Goal: Task Accomplishment & Management: Manage account settings

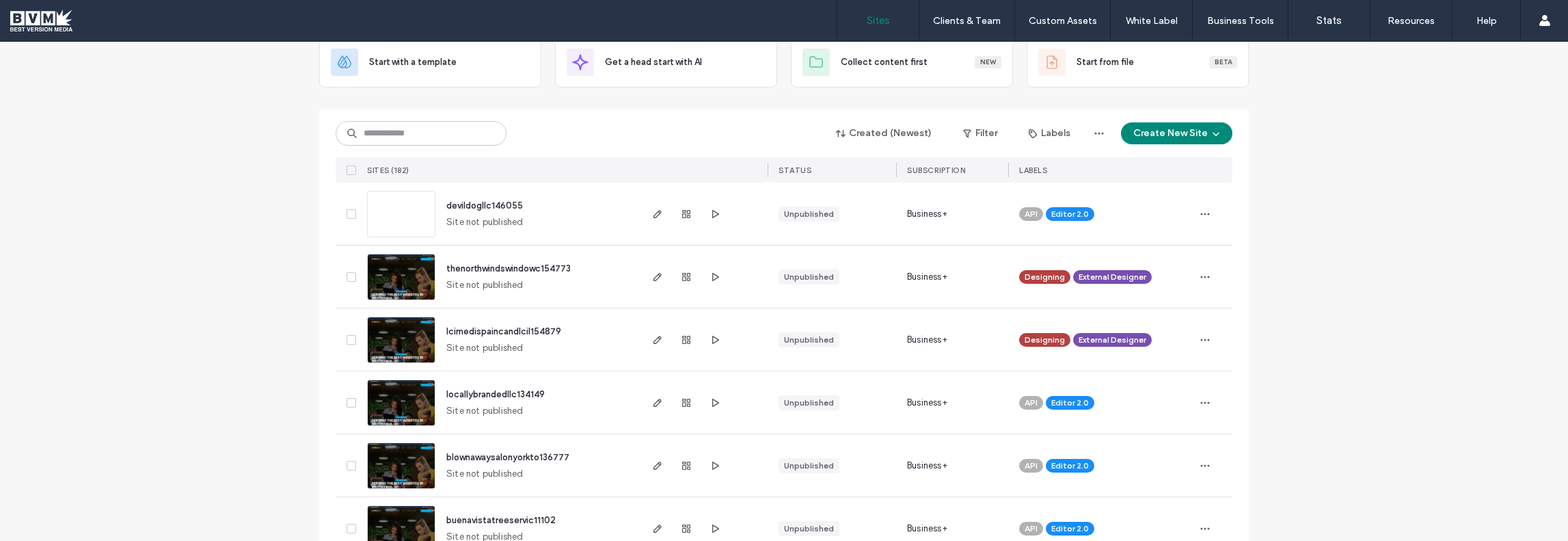
scroll to position [137, 0]
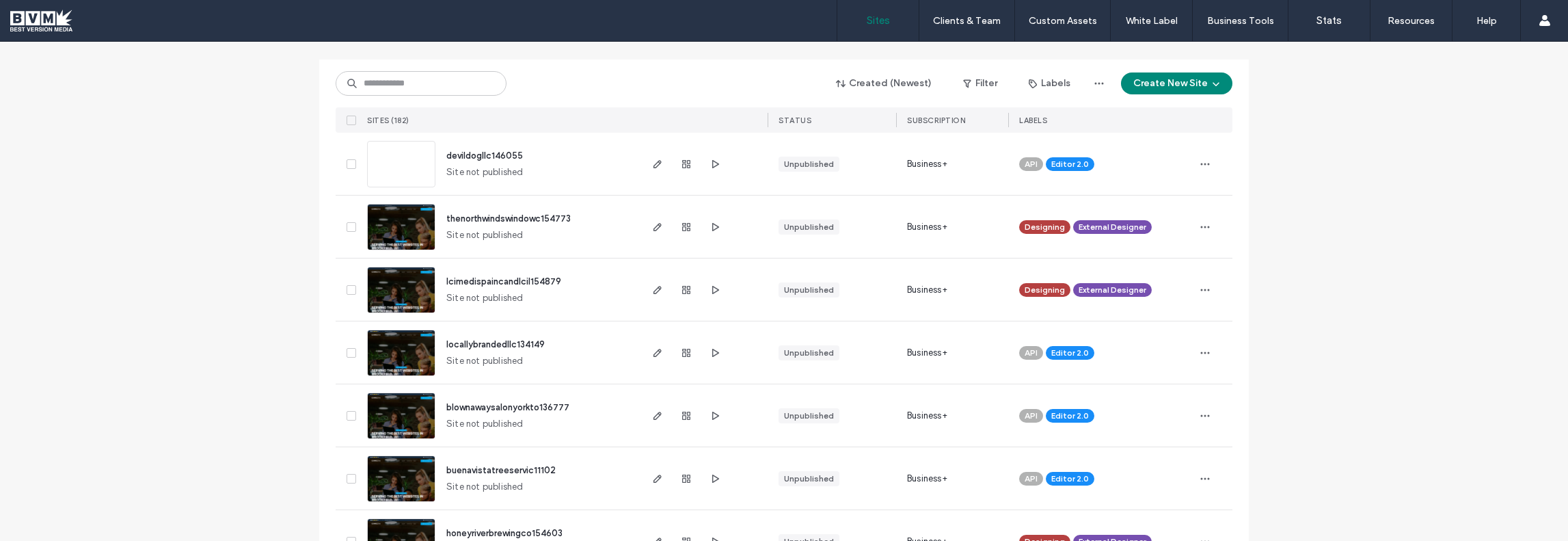
click at [1158, 226] on div "Designing External Designer" at bounding box center [1101, 227] width 164 height 30
click at [1158, 216] on icon at bounding box center [1161, 217] width 6 height 6
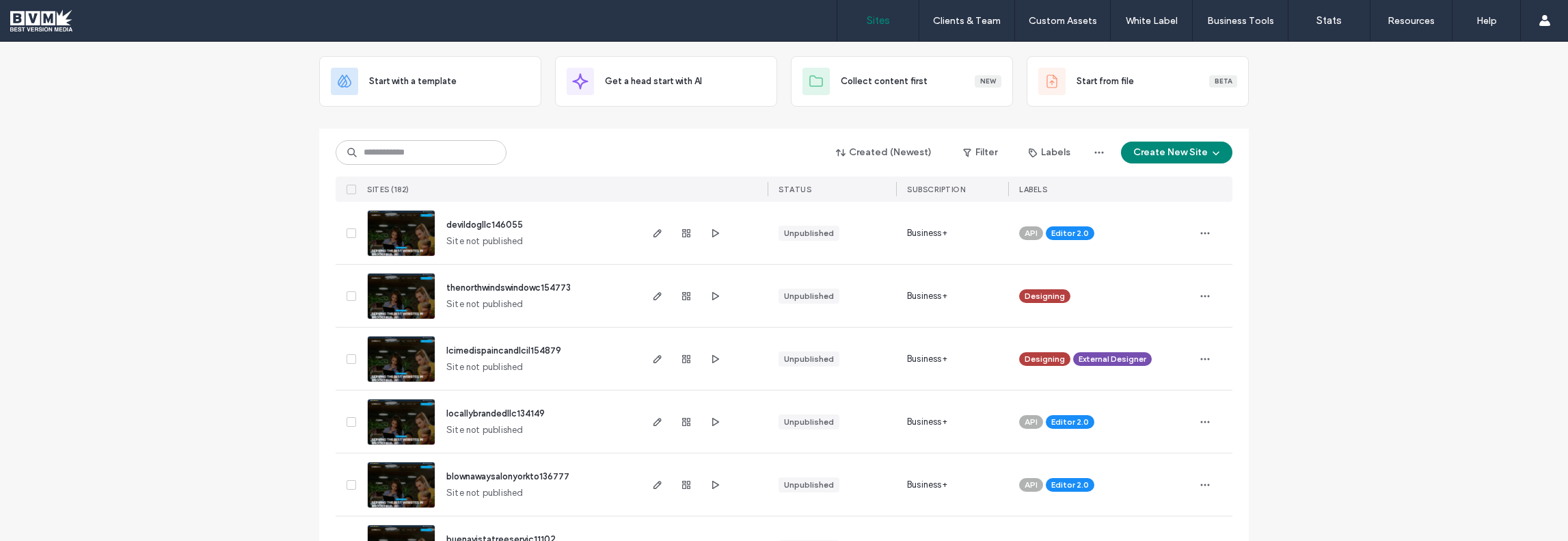
scroll to position [68, 0]
click at [1158, 353] on div "Designing External Designer" at bounding box center [1101, 358] width 164 height 30
click at [1158, 345] on icon at bounding box center [1161, 347] width 6 height 6
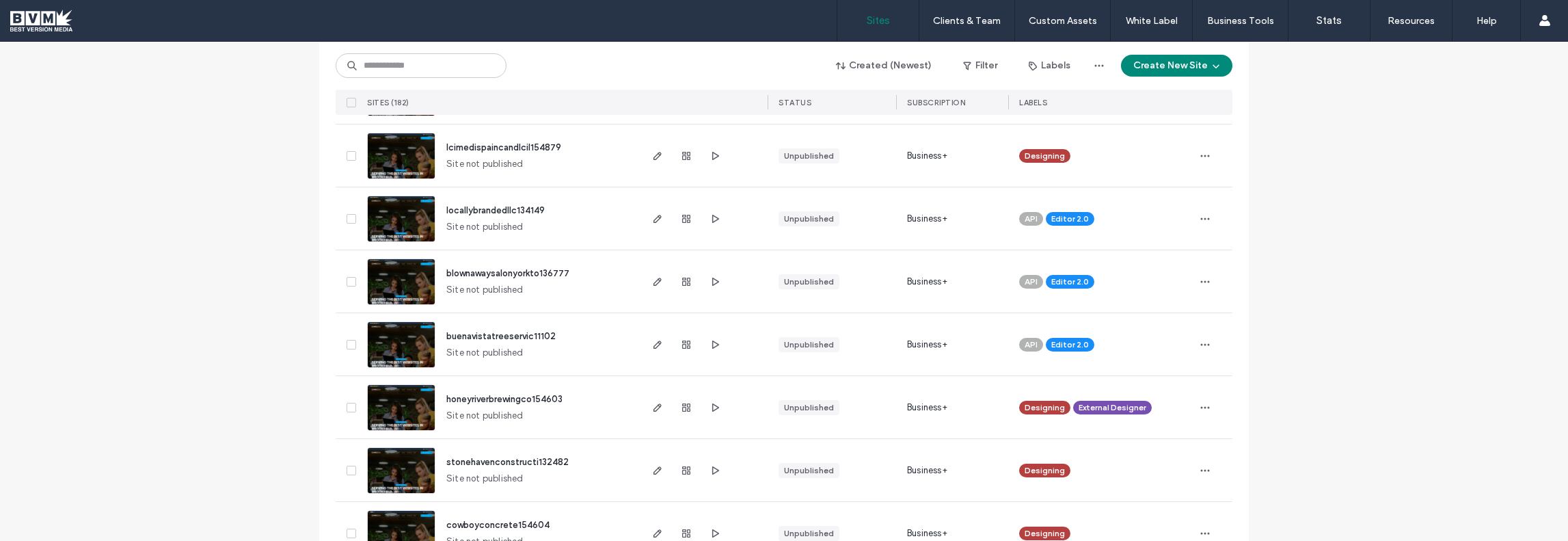
scroll to position [273, 0]
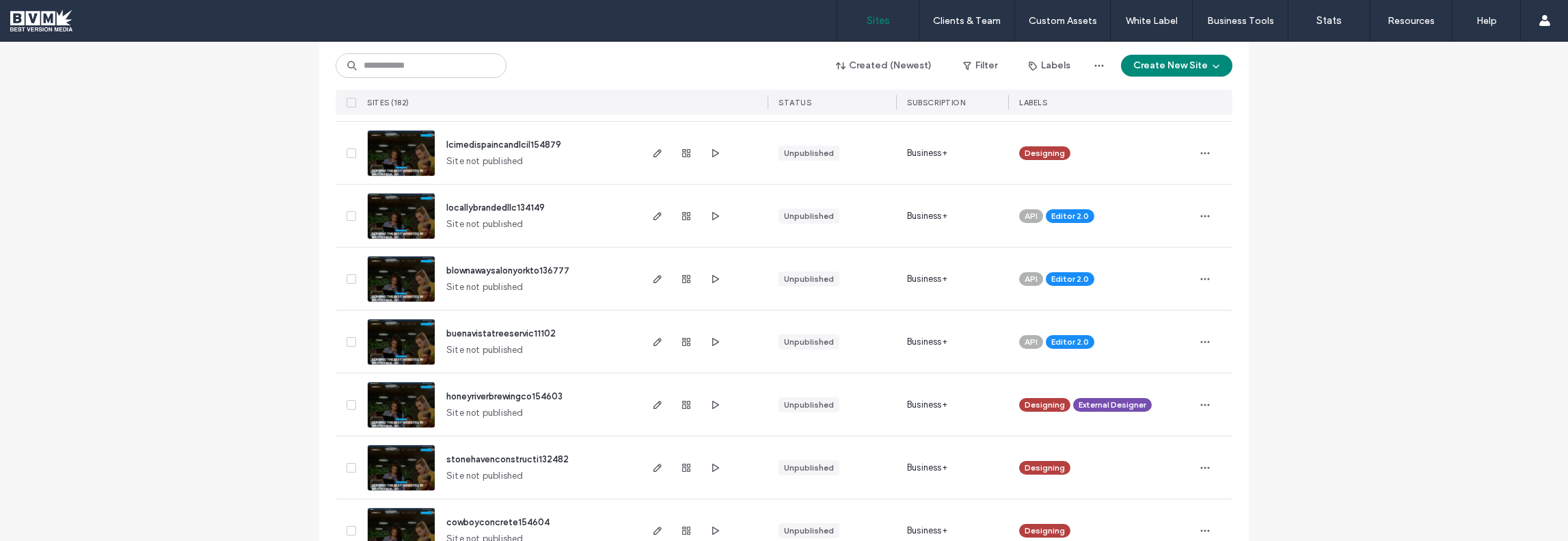
click at [1091, 344] on div "API Editor 2.0" at bounding box center [1101, 342] width 164 height 30
click at [1102, 332] on use at bounding box center [1103, 332] width 3 height 3
click at [1082, 279] on span "Editor 2.0" at bounding box center [1069, 278] width 37 height 12
click at [1082, 278] on span "Editor 2.0" at bounding box center [1069, 278] width 37 height 12
click at [1101, 266] on icon at bounding box center [1103, 268] width 6 height 6
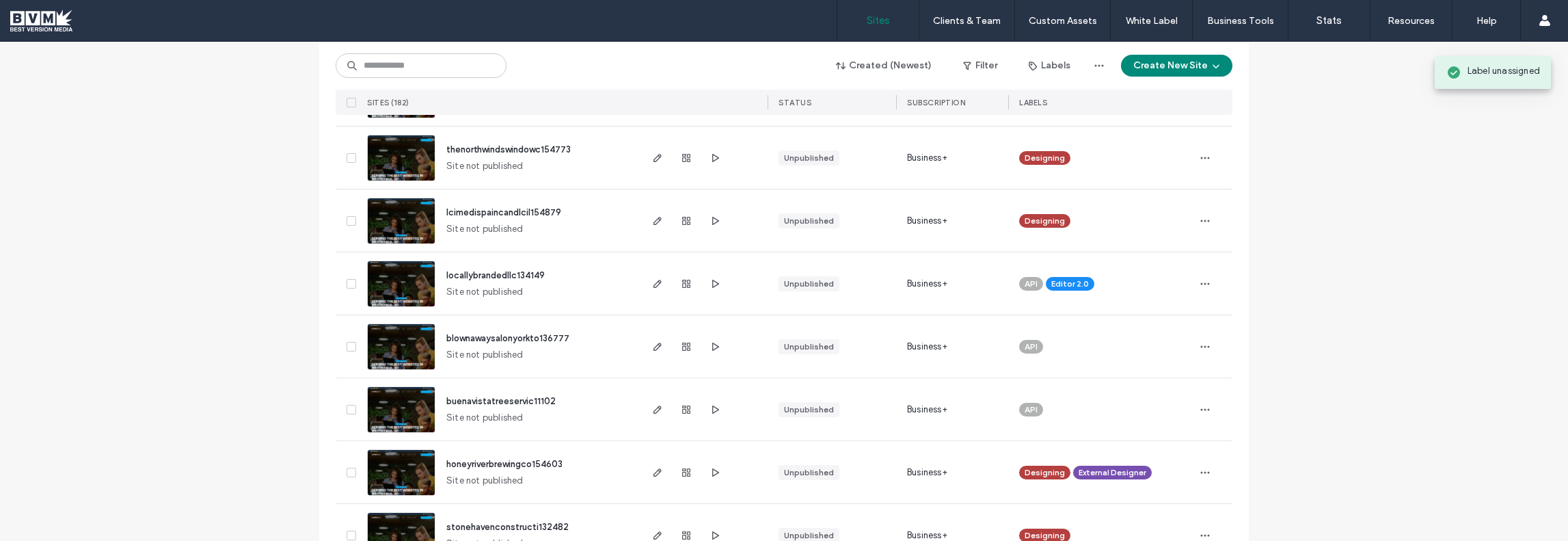
scroll to position [205, 0]
click at [1080, 281] on span "Editor 2.0" at bounding box center [1069, 284] width 37 height 12
click at [1101, 272] on icon at bounding box center [1103, 274] width 6 height 6
click at [1040, 272] on icon at bounding box center [1043, 274] width 6 height 6
click at [1030, 345] on span "API" at bounding box center [1031, 347] width 13 height 12
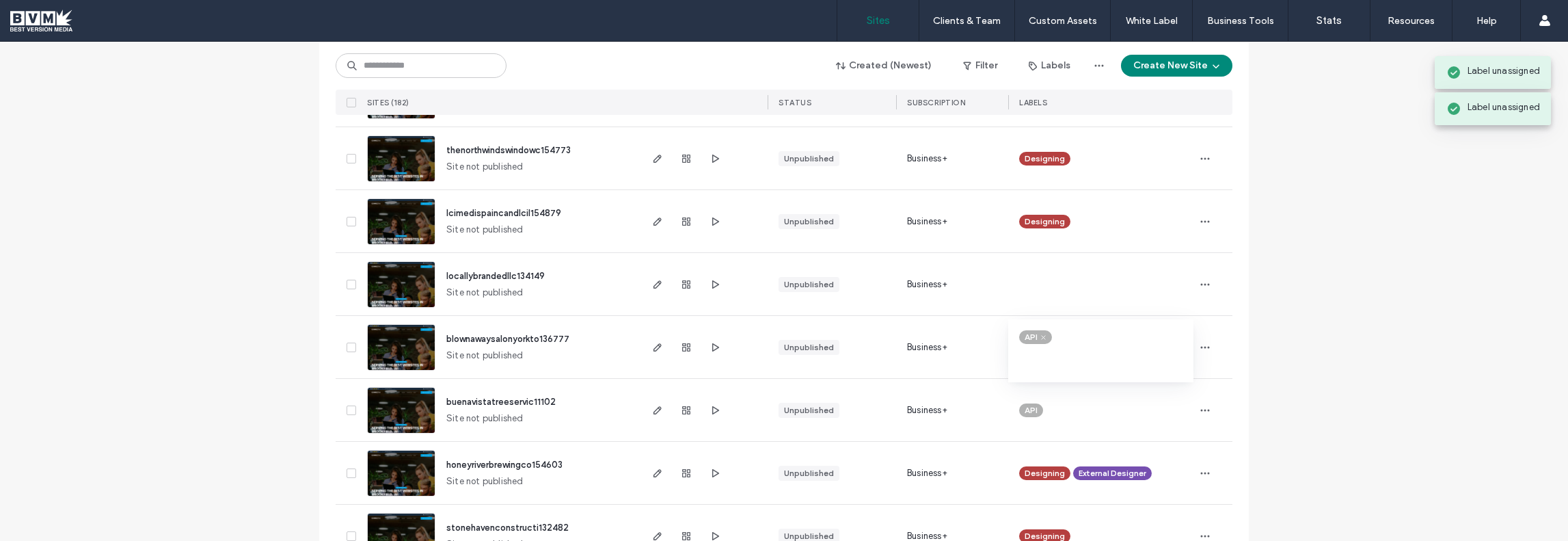
click at [1039, 332] on span at bounding box center [1044, 337] width 10 height 10
click at [1030, 407] on span "API" at bounding box center [1031, 410] width 13 height 12
click at [1040, 398] on icon at bounding box center [1043, 400] width 6 height 6
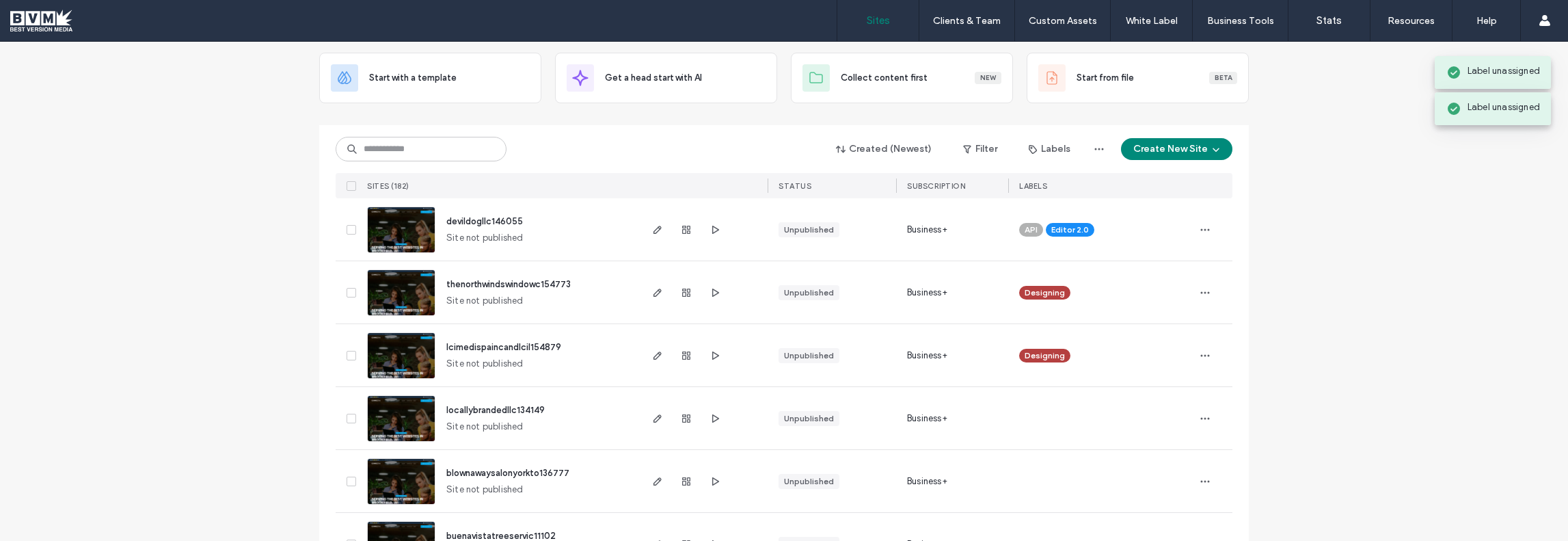
scroll to position [68, 0]
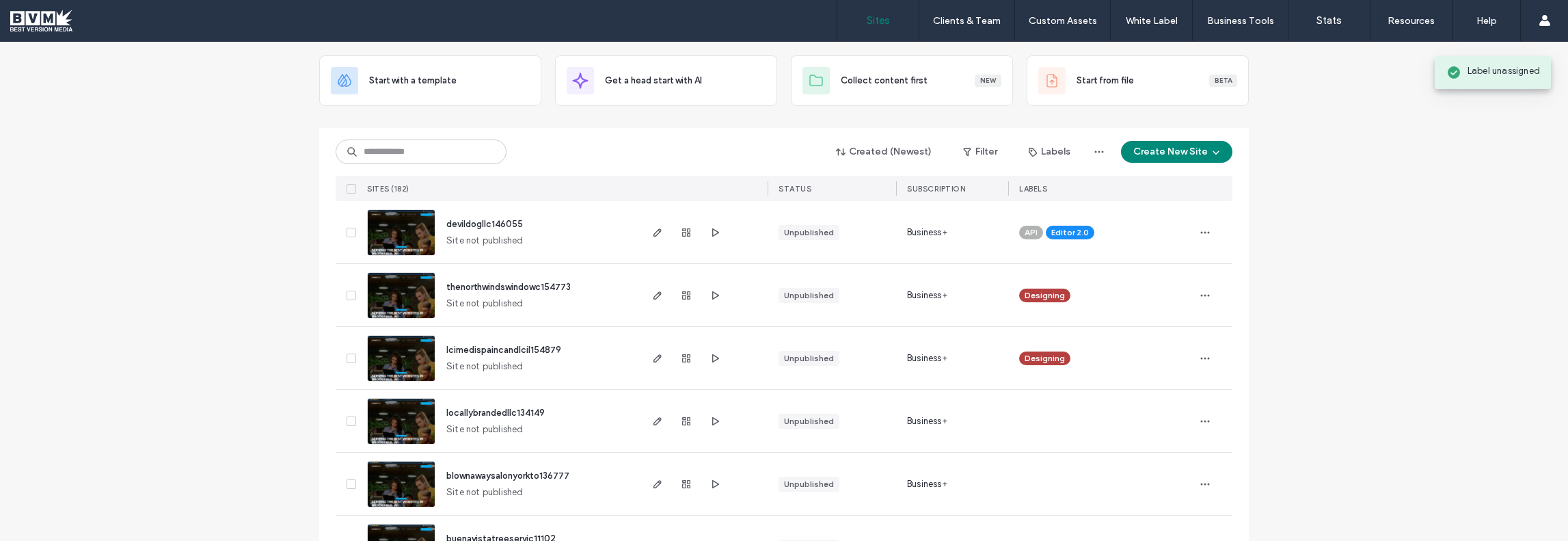
click at [1025, 231] on span "API" at bounding box center [1031, 232] width 13 height 12
click at [1039, 225] on span at bounding box center [1044, 223] width 10 height 10
click at [1065, 219] on icon at bounding box center [1068, 222] width 6 height 6
click at [1047, 226] on div at bounding box center [1101, 233] width 164 height 30
click at [1201, 237] on icon "button" at bounding box center [1205, 232] width 11 height 11
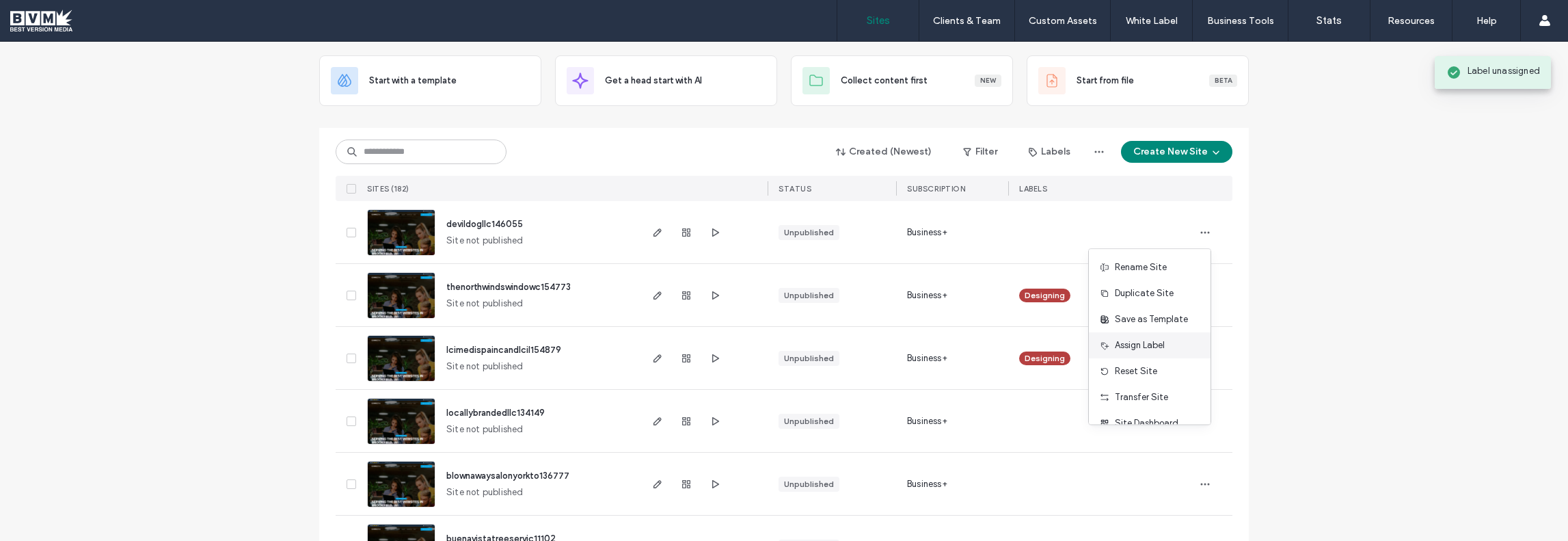
click at [1150, 353] on div "Assign Label" at bounding box center [1150, 345] width 121 height 26
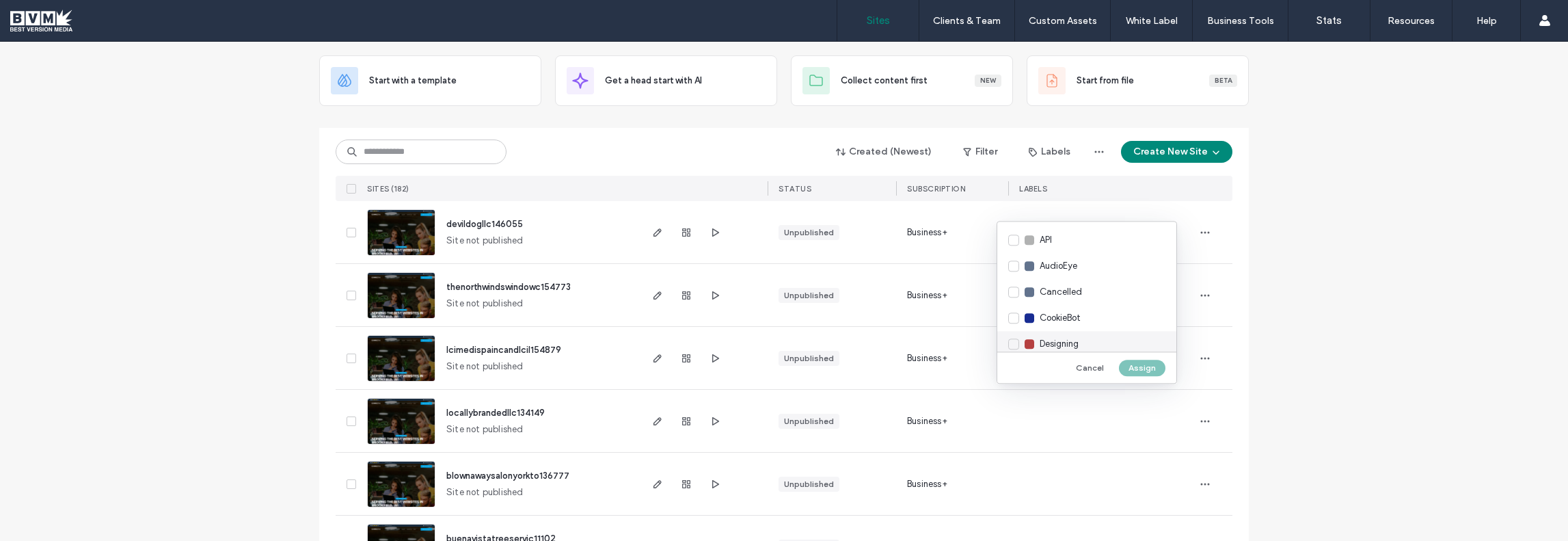
click at [1055, 347] on span "Designing" at bounding box center [1059, 344] width 39 height 13
click at [1139, 366] on button "Assign" at bounding box center [1143, 368] width 47 height 17
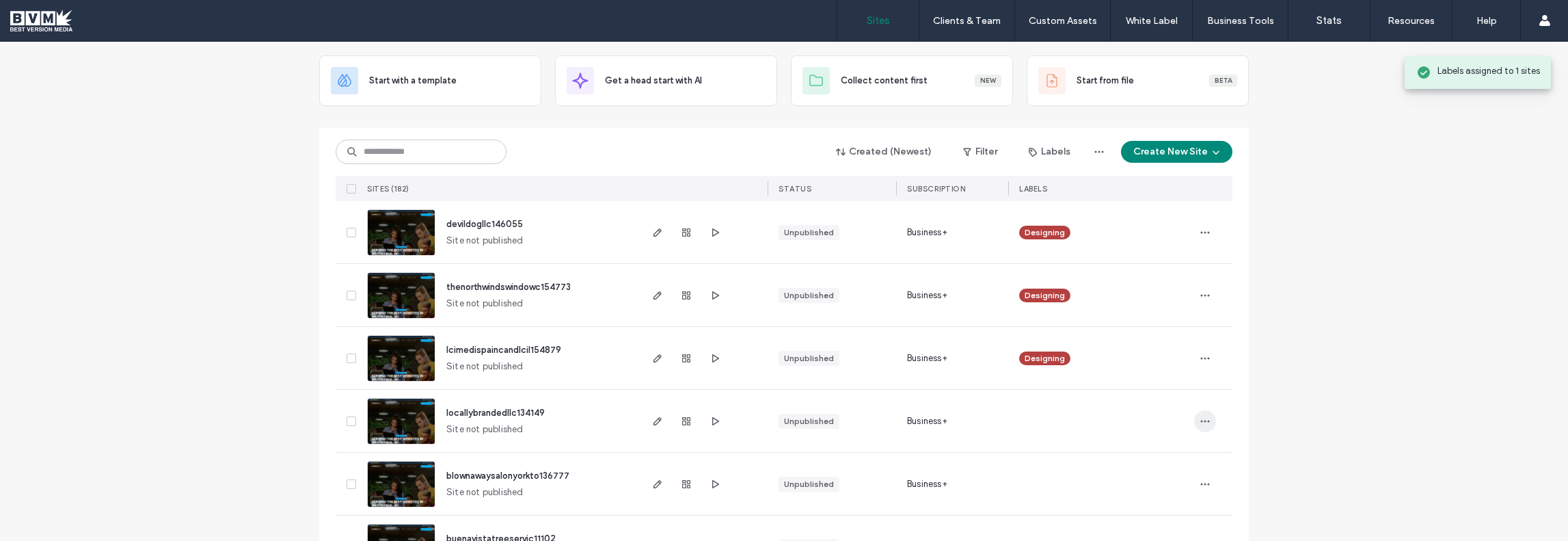
click at [1200, 419] on icon "button" at bounding box center [1205, 421] width 11 height 11
click at [1154, 325] on span "Assign Label" at bounding box center [1140, 325] width 50 height 13
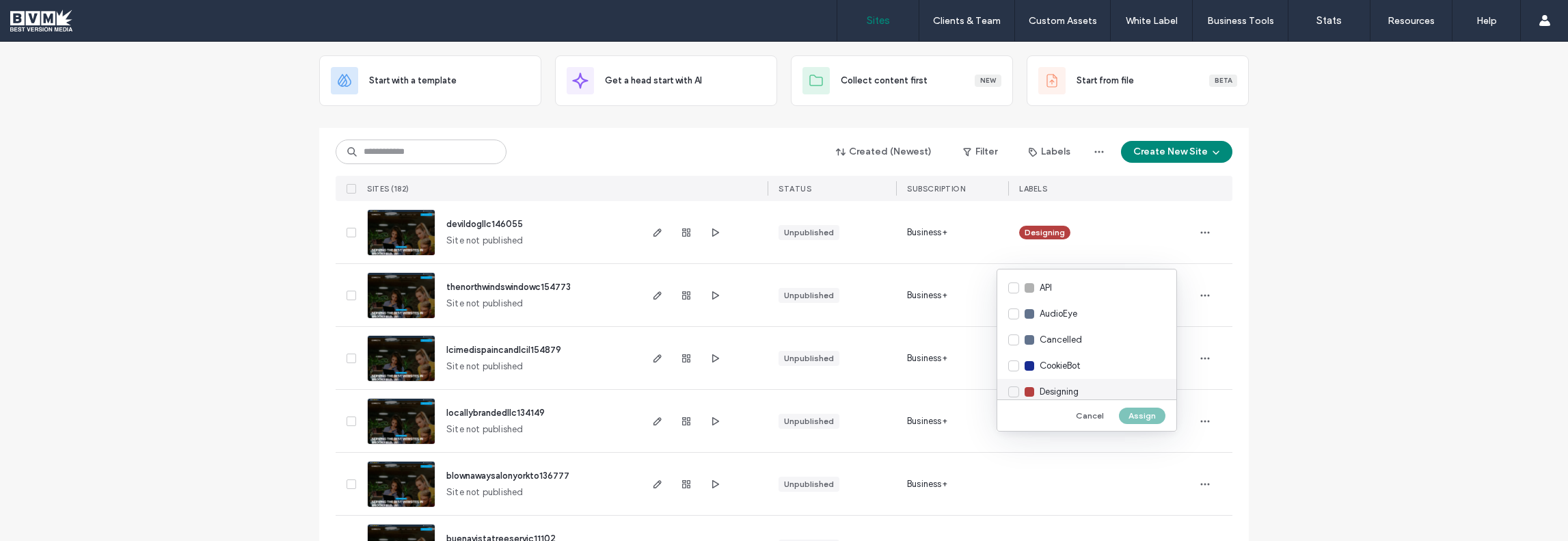
click at [1065, 391] on span "Designing" at bounding box center [1059, 391] width 39 height 13
click at [1138, 410] on button "Assign" at bounding box center [1143, 416] width 47 height 17
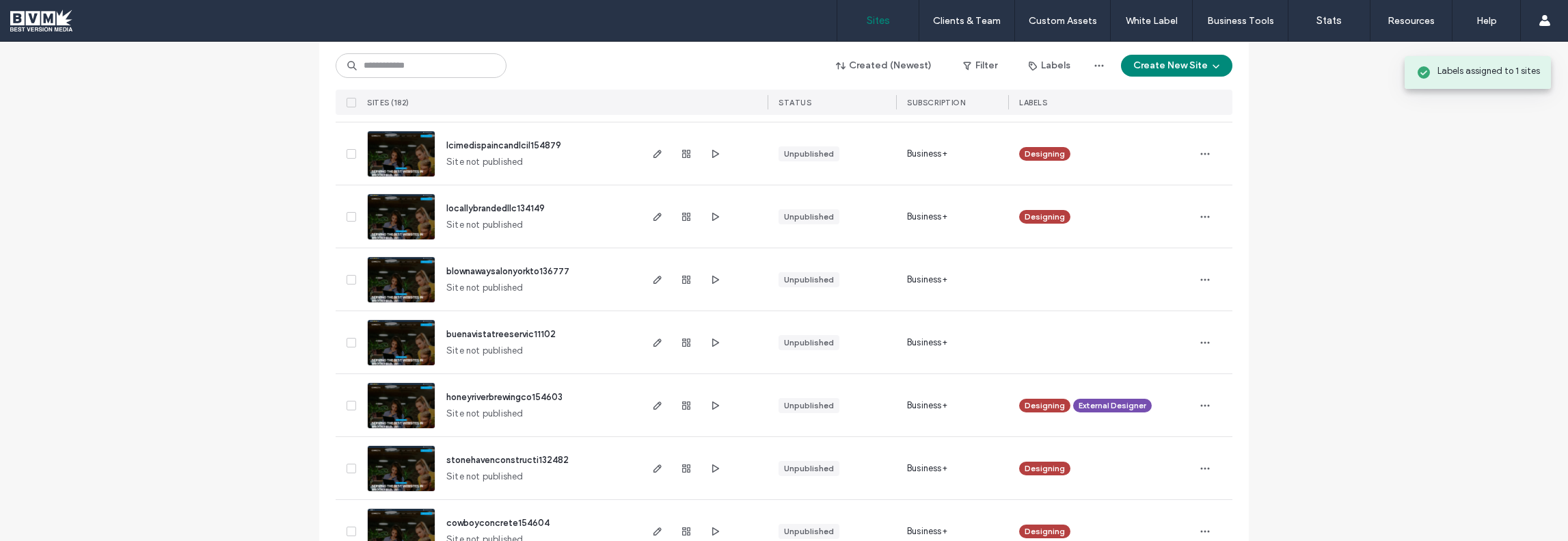
scroll to position [273, 0]
click at [1200, 277] on icon "button" at bounding box center [1205, 278] width 11 height 11
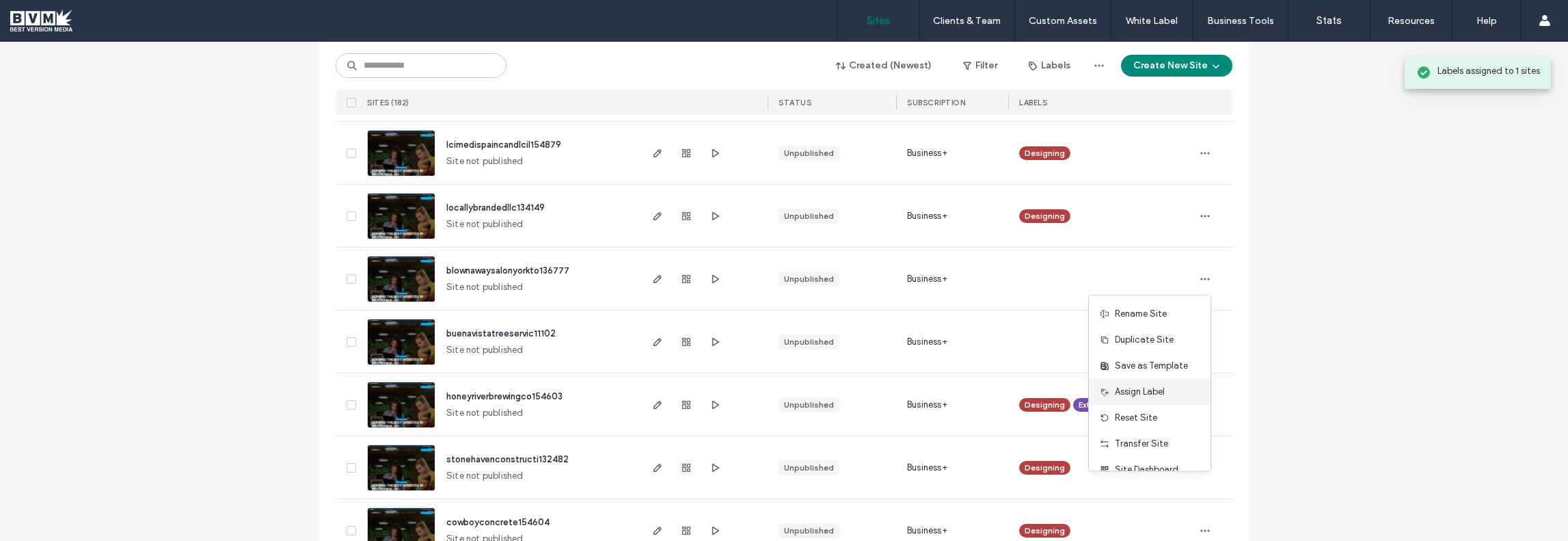
click at [1131, 391] on span "Assign Label" at bounding box center [1140, 391] width 50 height 13
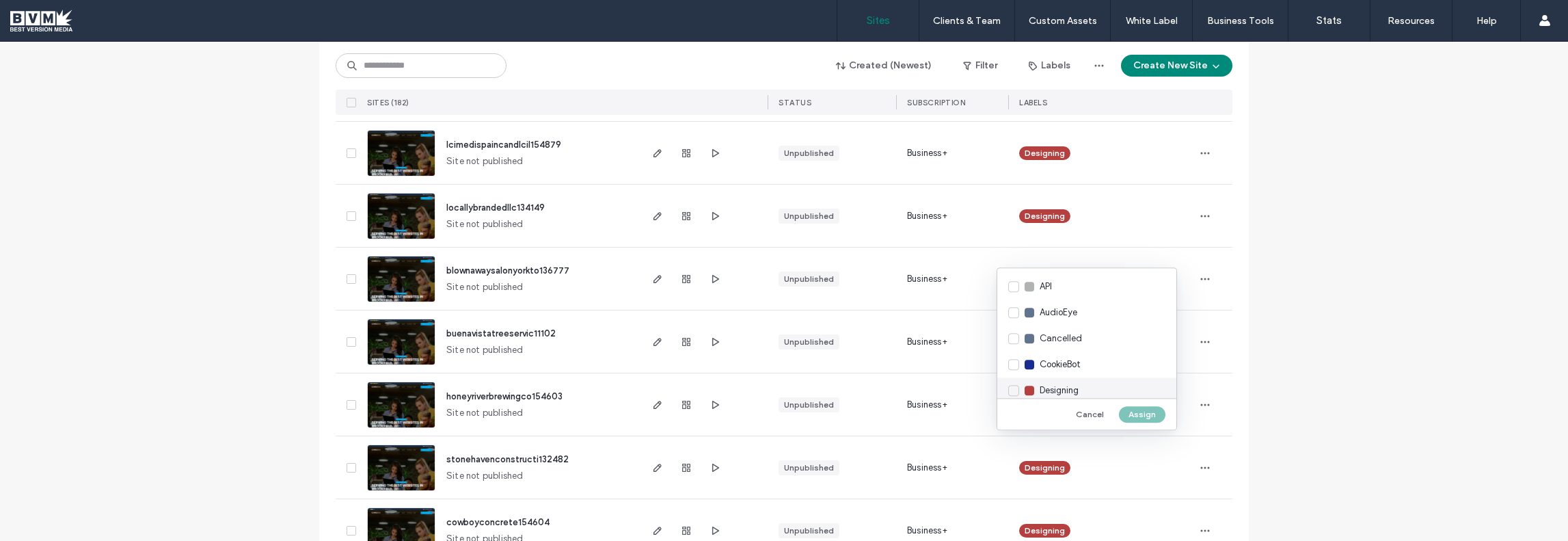
click at [1066, 391] on span "Designing" at bounding box center [1059, 391] width 39 height 13
click at [1143, 407] on button "Assign" at bounding box center [1143, 415] width 47 height 17
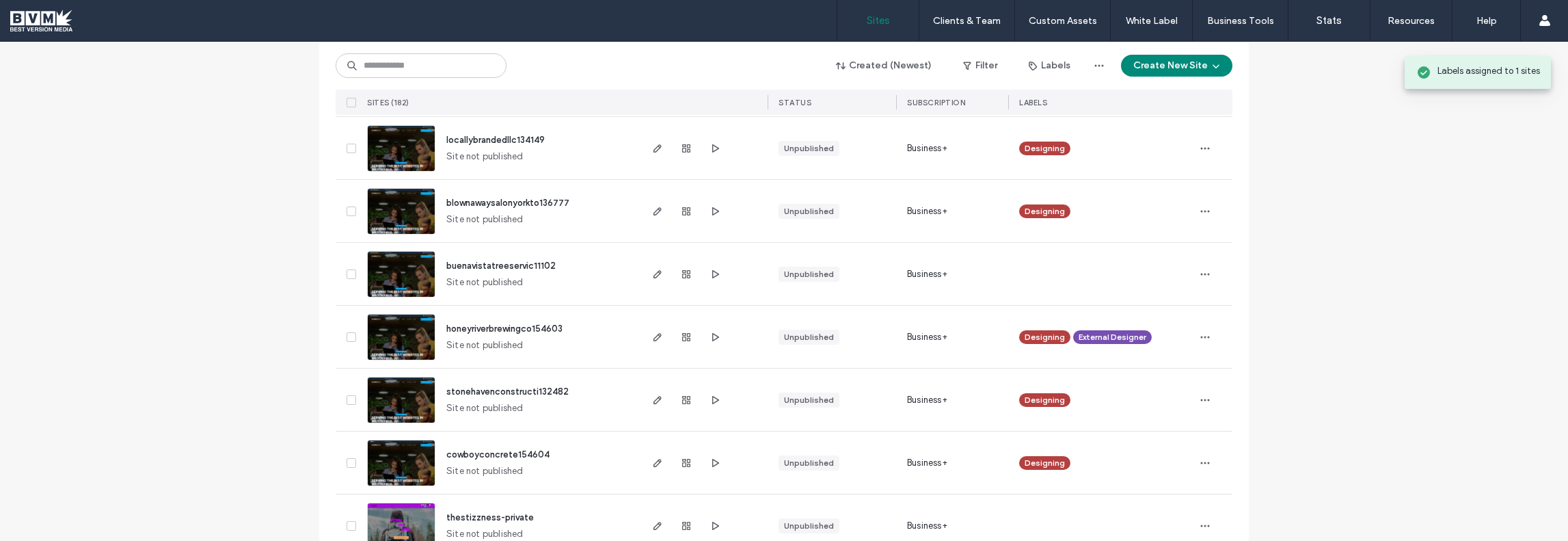
scroll to position [342, 0]
click at [1207, 270] on span "button" at bounding box center [1205, 273] width 22 height 22
click at [1130, 391] on span "Assign Label" at bounding box center [1140, 386] width 50 height 13
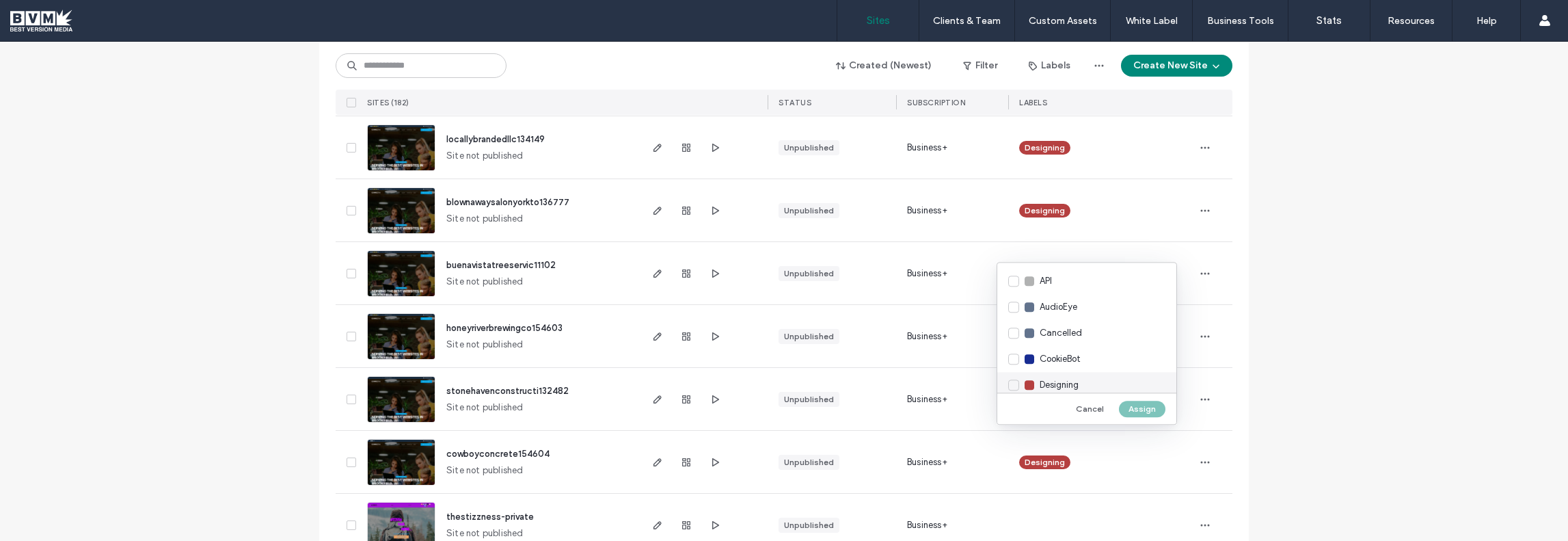
click at [1057, 386] on span "Designing" at bounding box center [1059, 385] width 39 height 13
click at [1143, 411] on button "Assign" at bounding box center [1143, 409] width 47 height 17
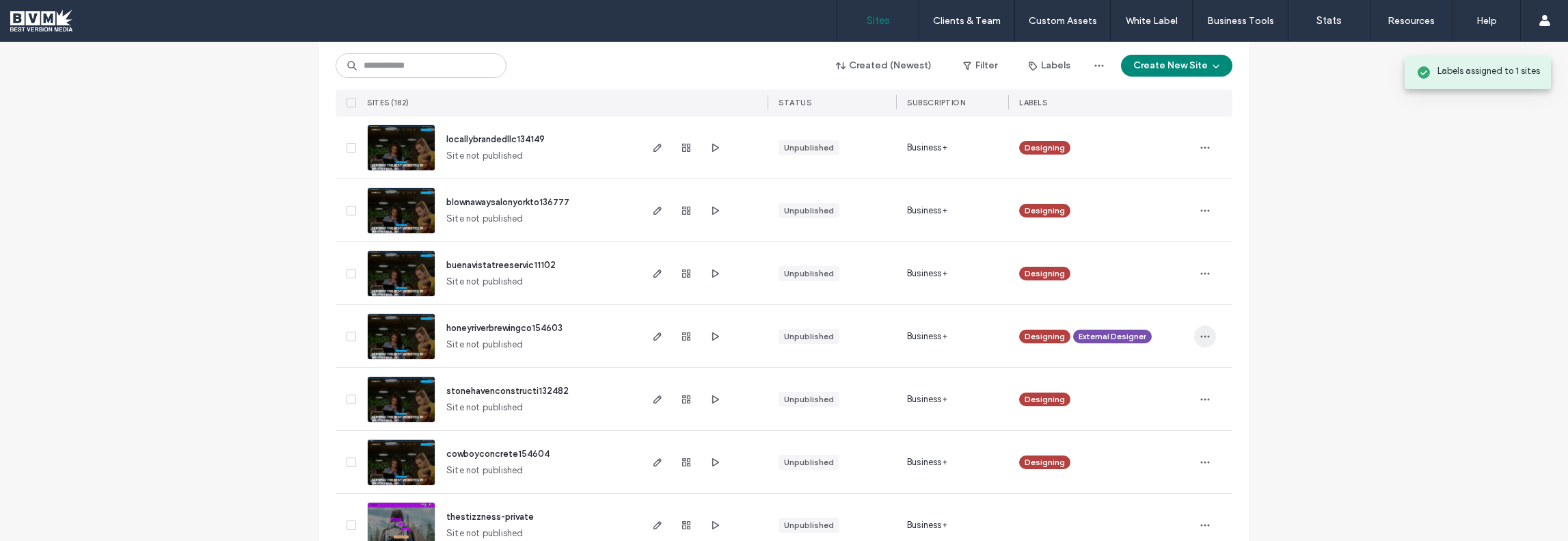
click at [1206, 334] on icon "button" at bounding box center [1205, 336] width 11 height 11
click at [1128, 336] on span "External Designer" at bounding box center [1112, 336] width 67 height 12
click at [1158, 327] on span at bounding box center [1161, 327] width 10 height 10
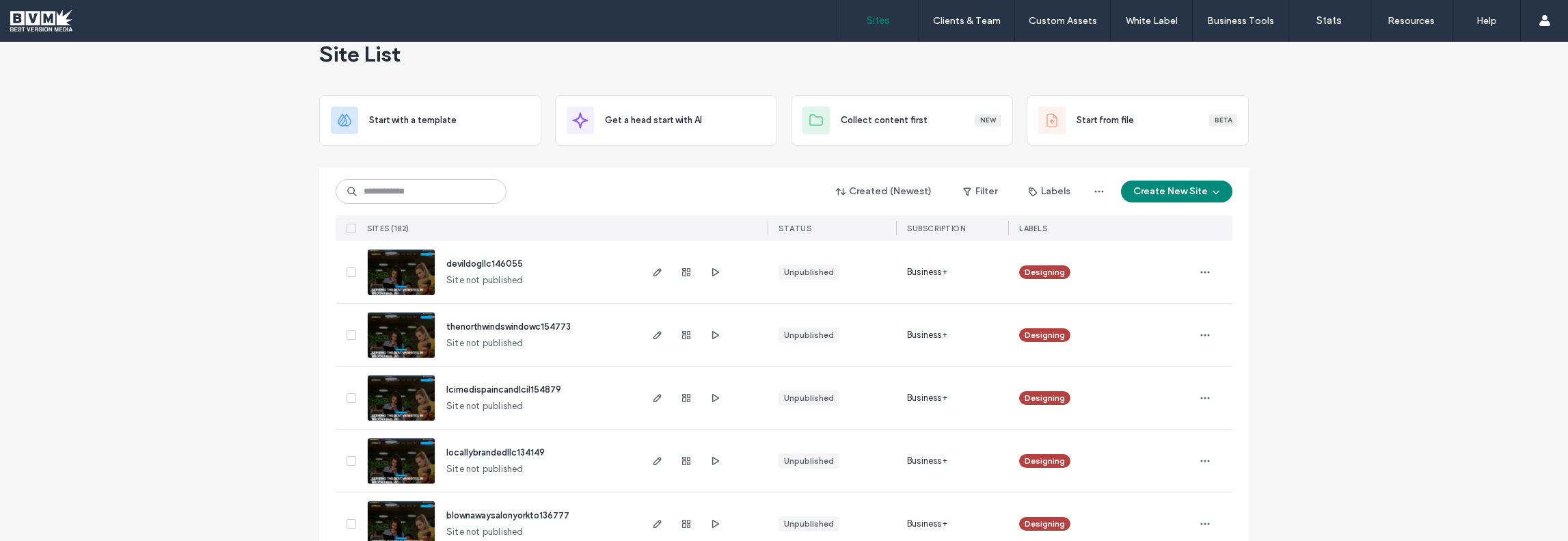
scroll to position [0, 0]
